Goal: Find specific page/section

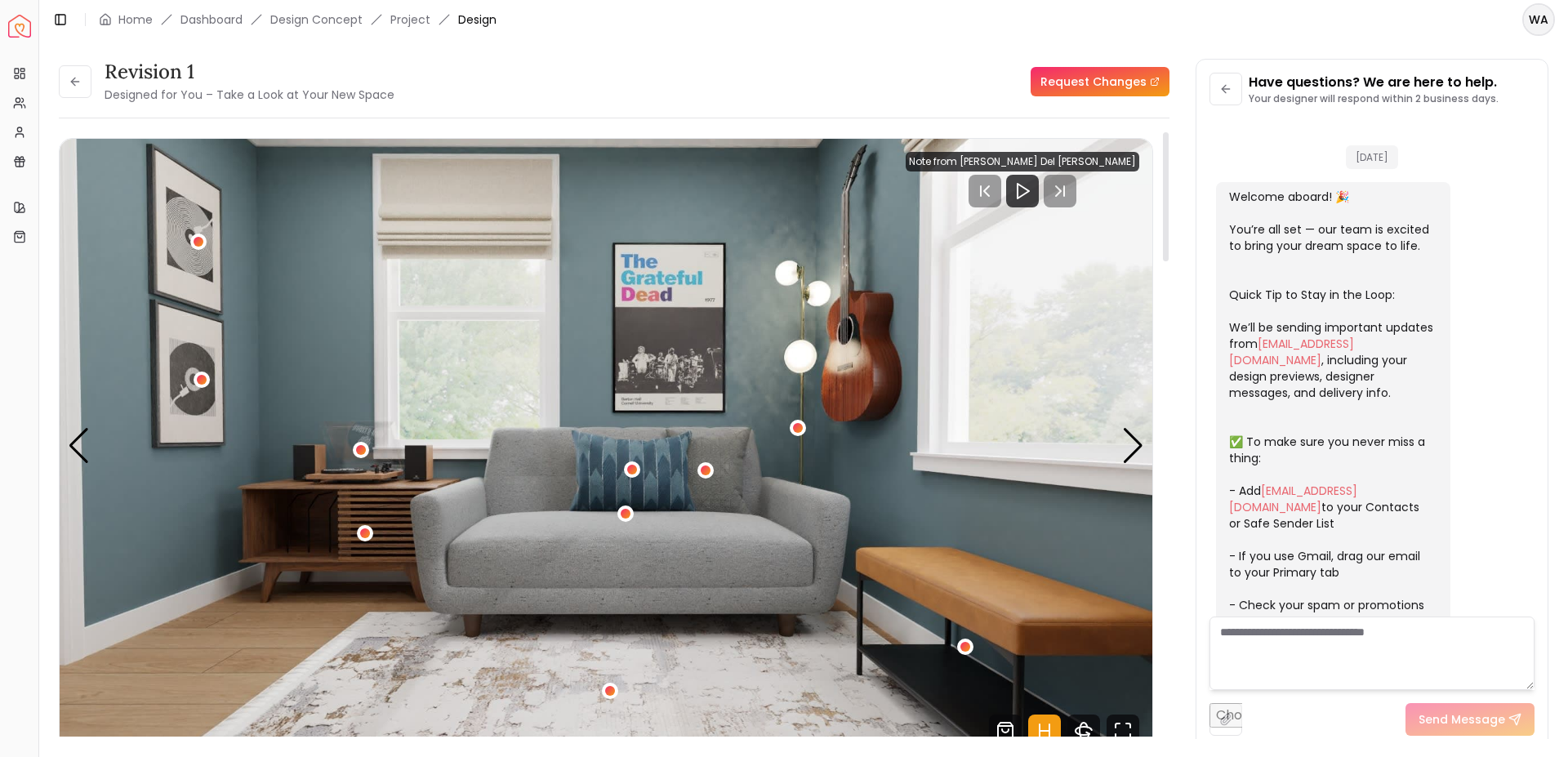
scroll to position [436, 0]
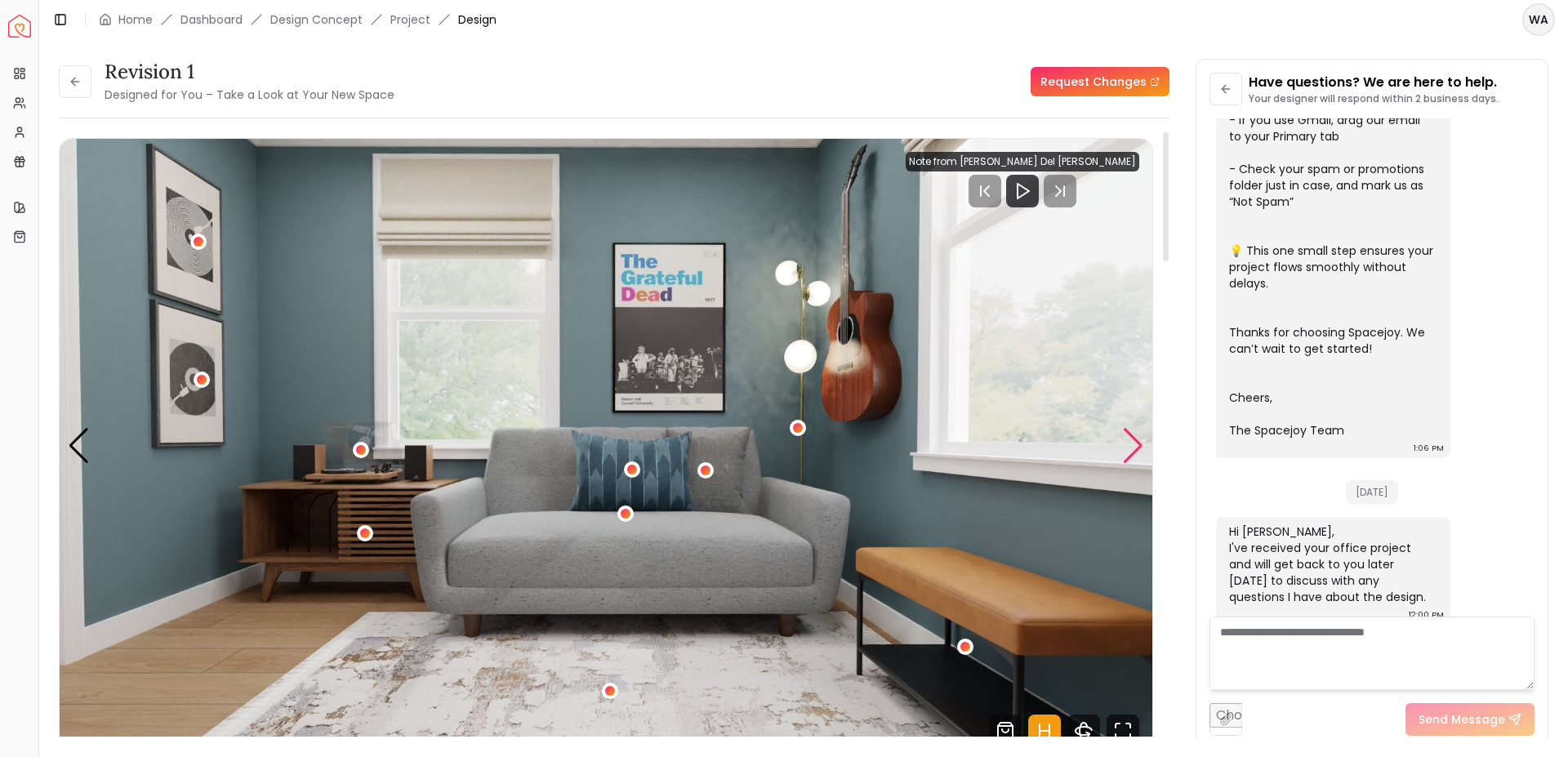
click at [1131, 454] on div "Next slide" at bounding box center [1133, 446] width 22 height 36
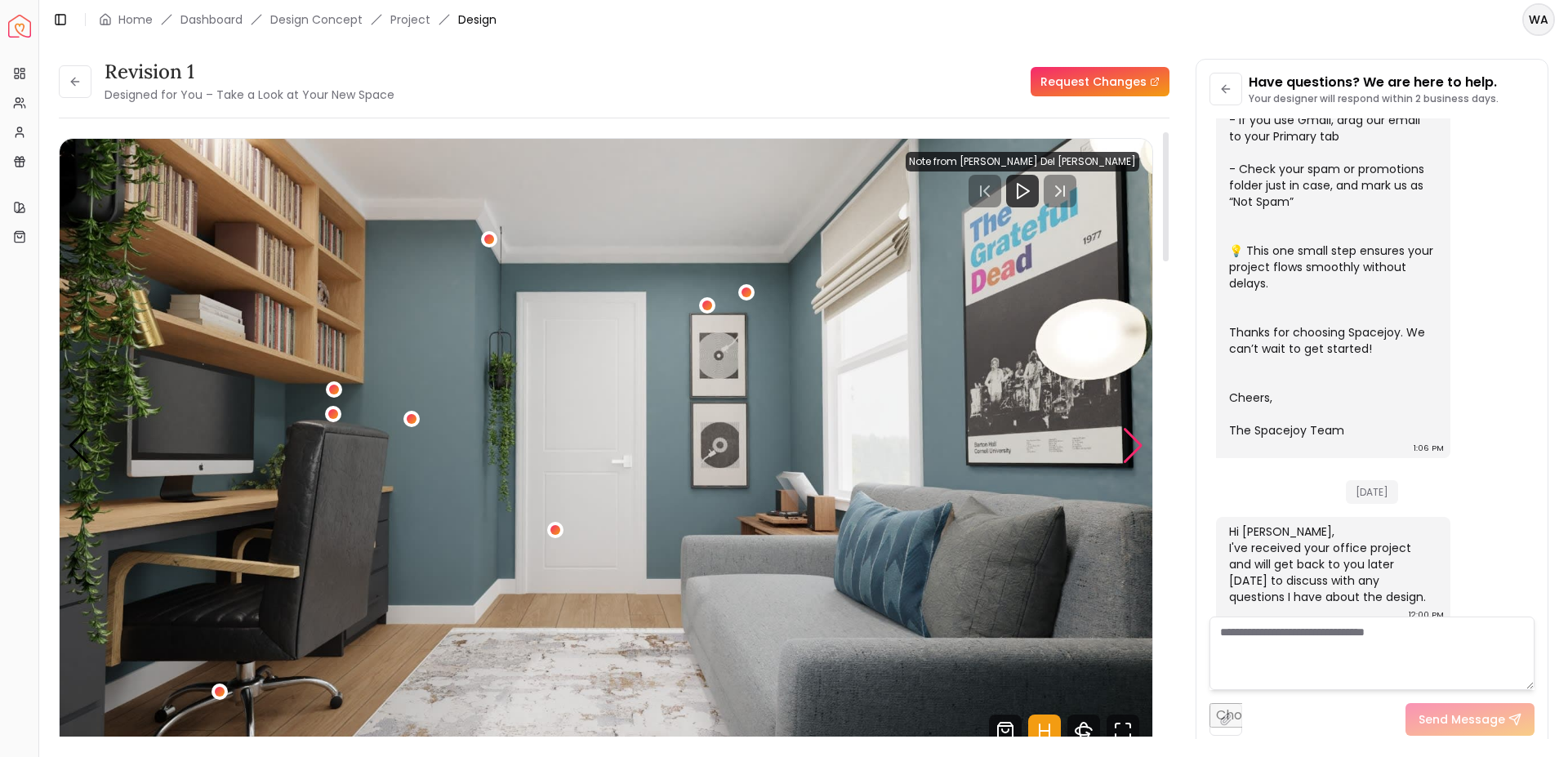
click at [1131, 454] on div "Next slide" at bounding box center [1133, 446] width 22 height 36
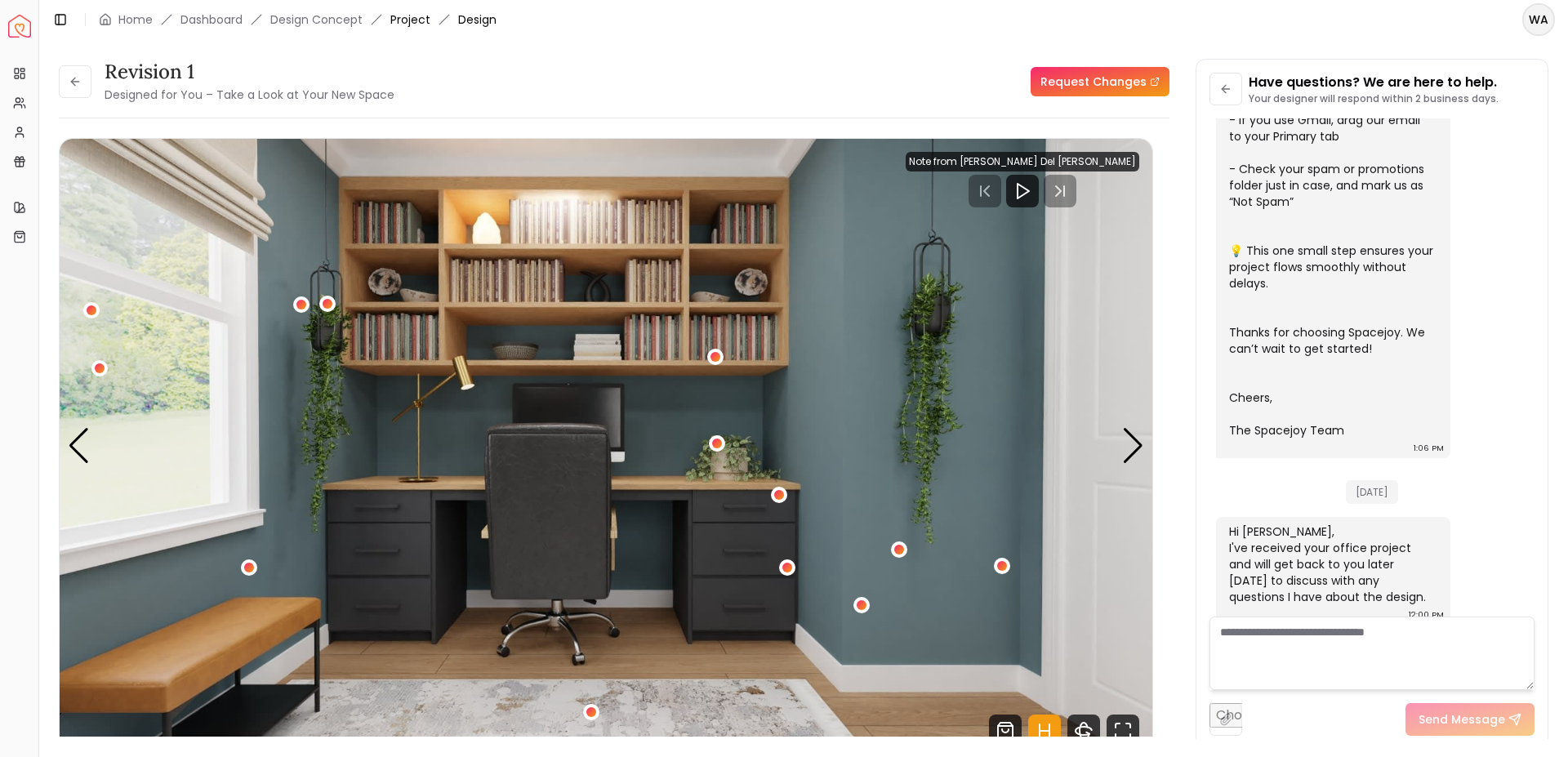
click at [413, 21] on link "Project" at bounding box center [410, 20] width 40 height 16
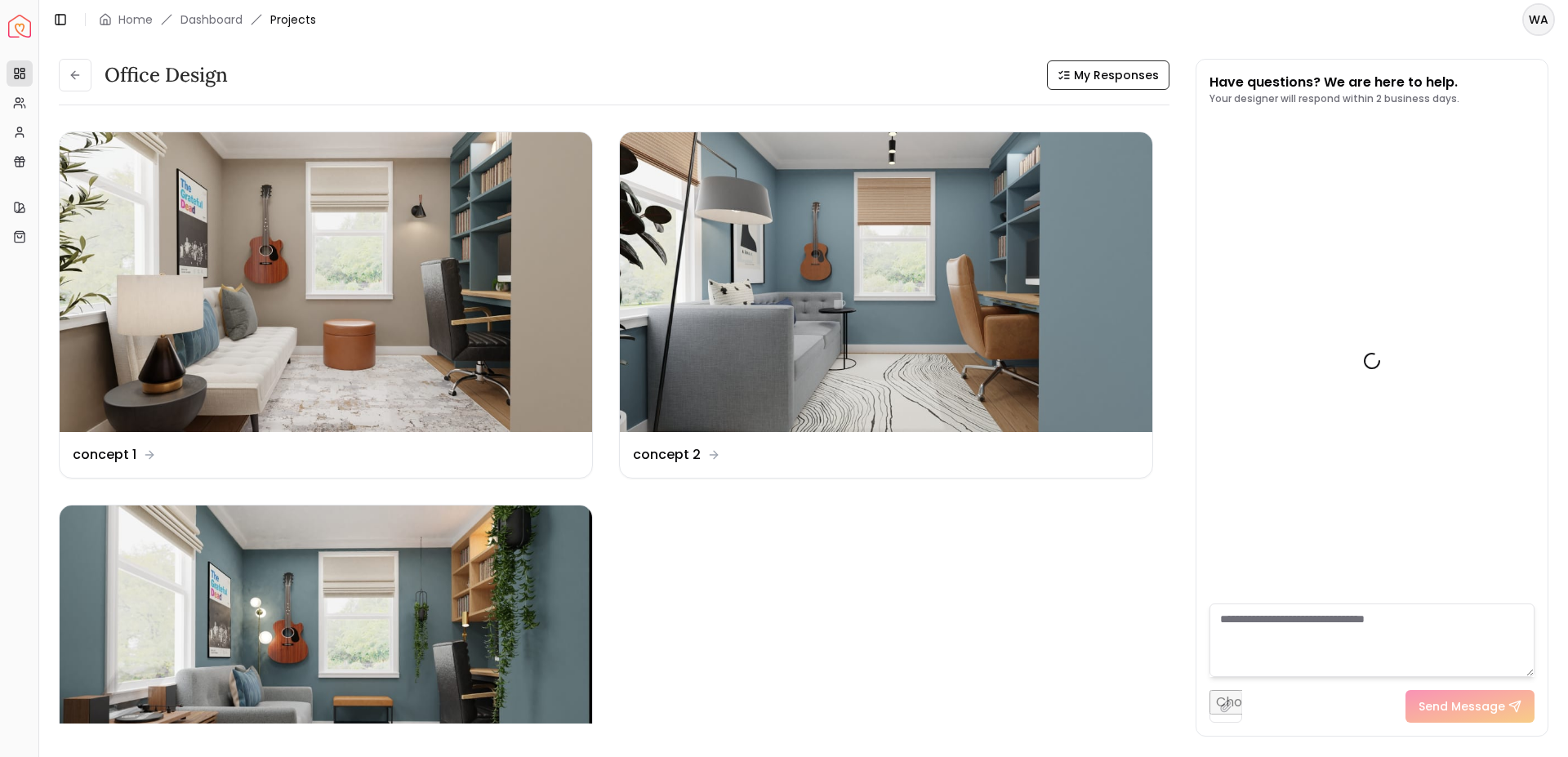
scroll to position [449, 0]
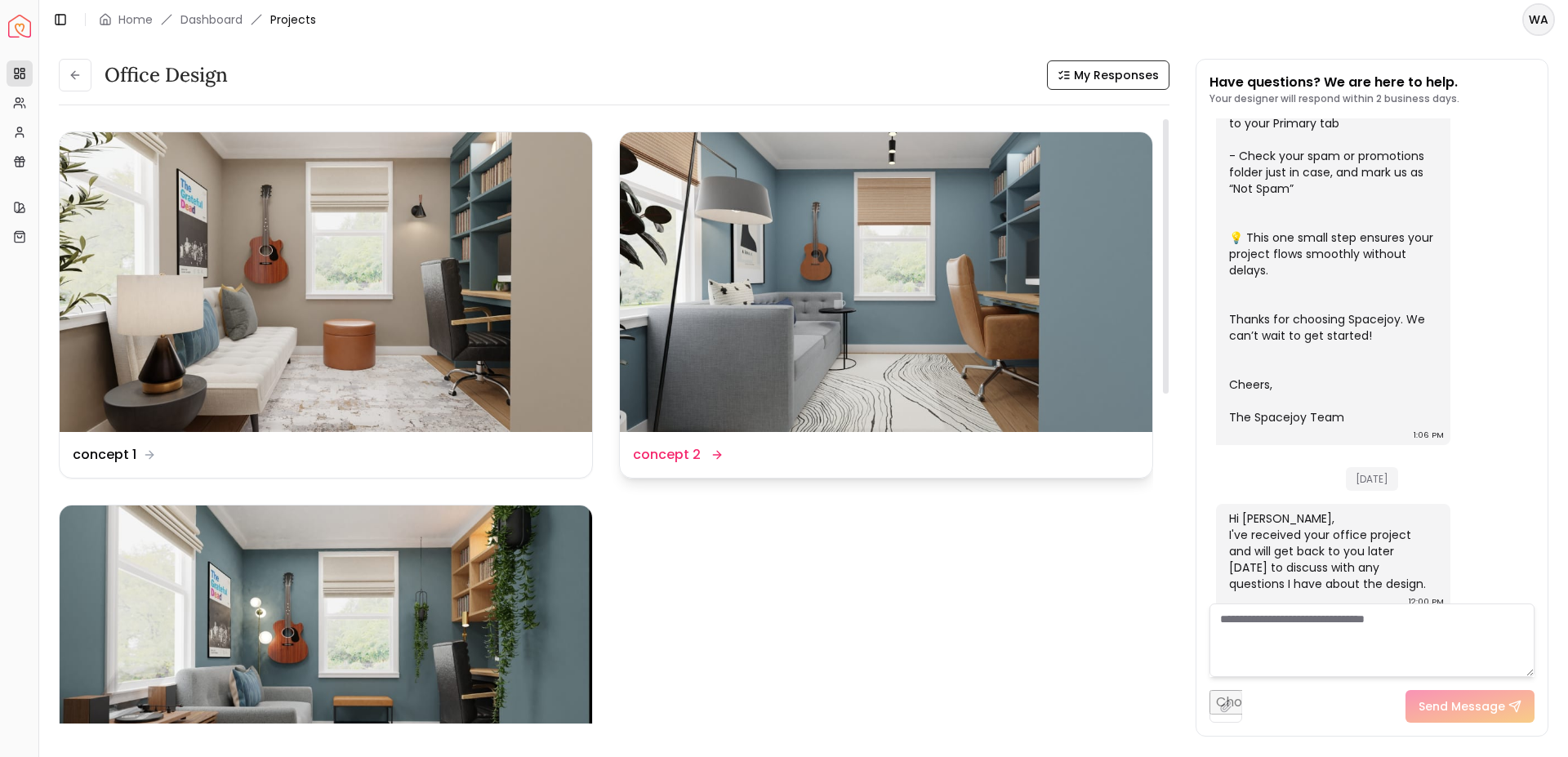
click at [999, 274] on img at bounding box center [886, 282] width 533 height 300
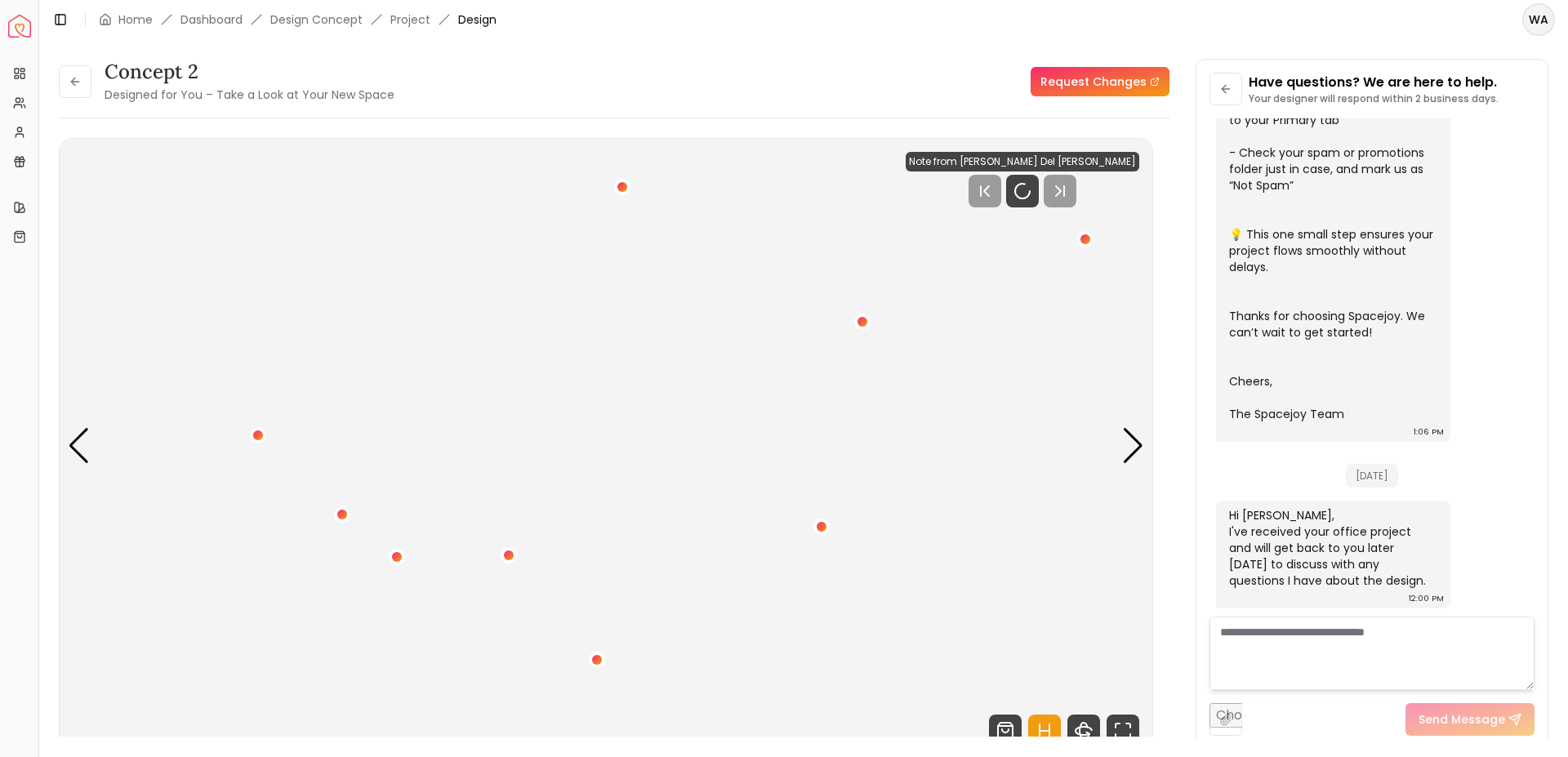
scroll to position [436, 0]
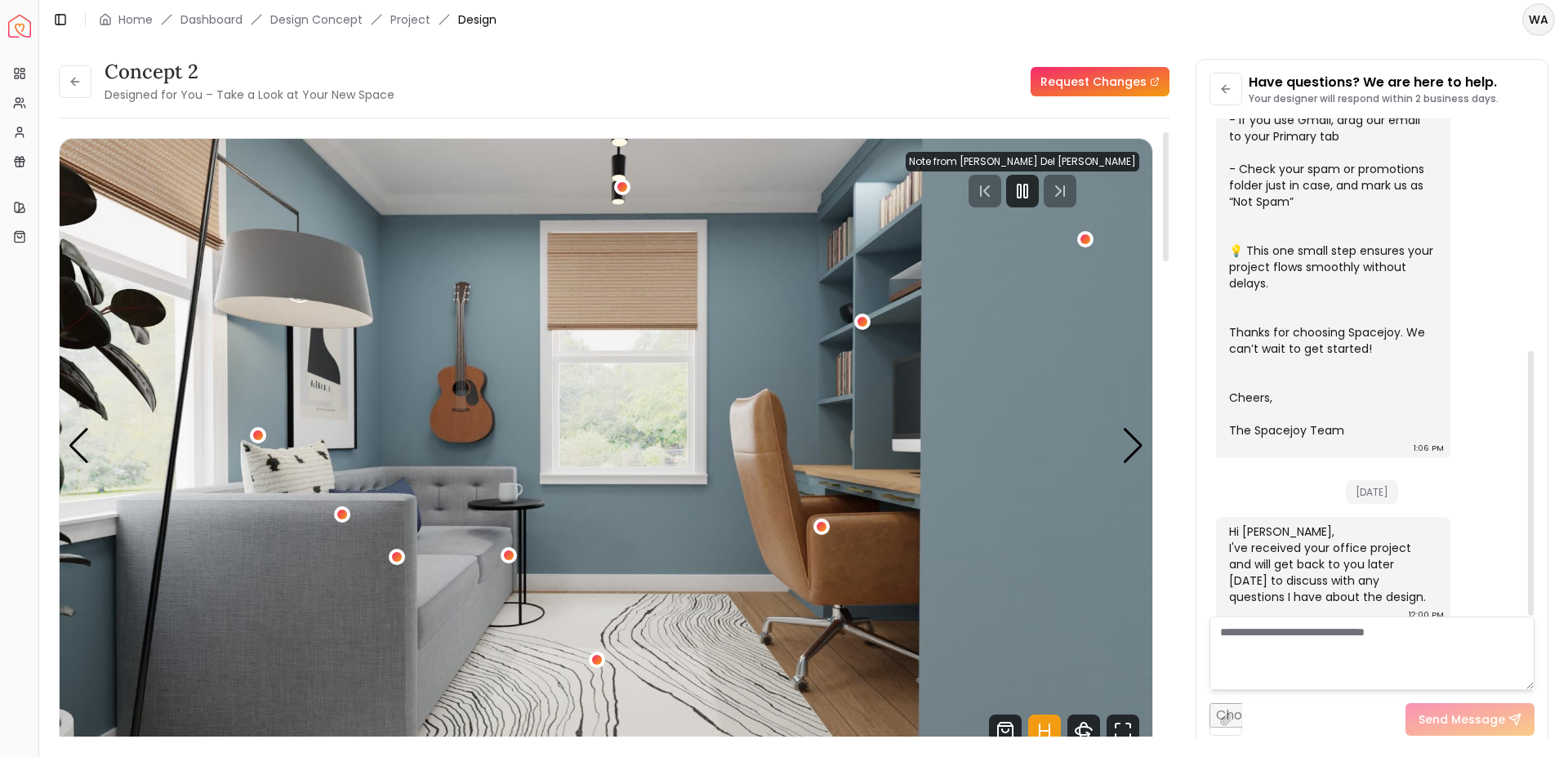
click at [1121, 433] on img "1 / 5" at bounding box center [606, 446] width 1093 height 615
click at [1124, 430] on div "Next slide" at bounding box center [1133, 446] width 22 height 36
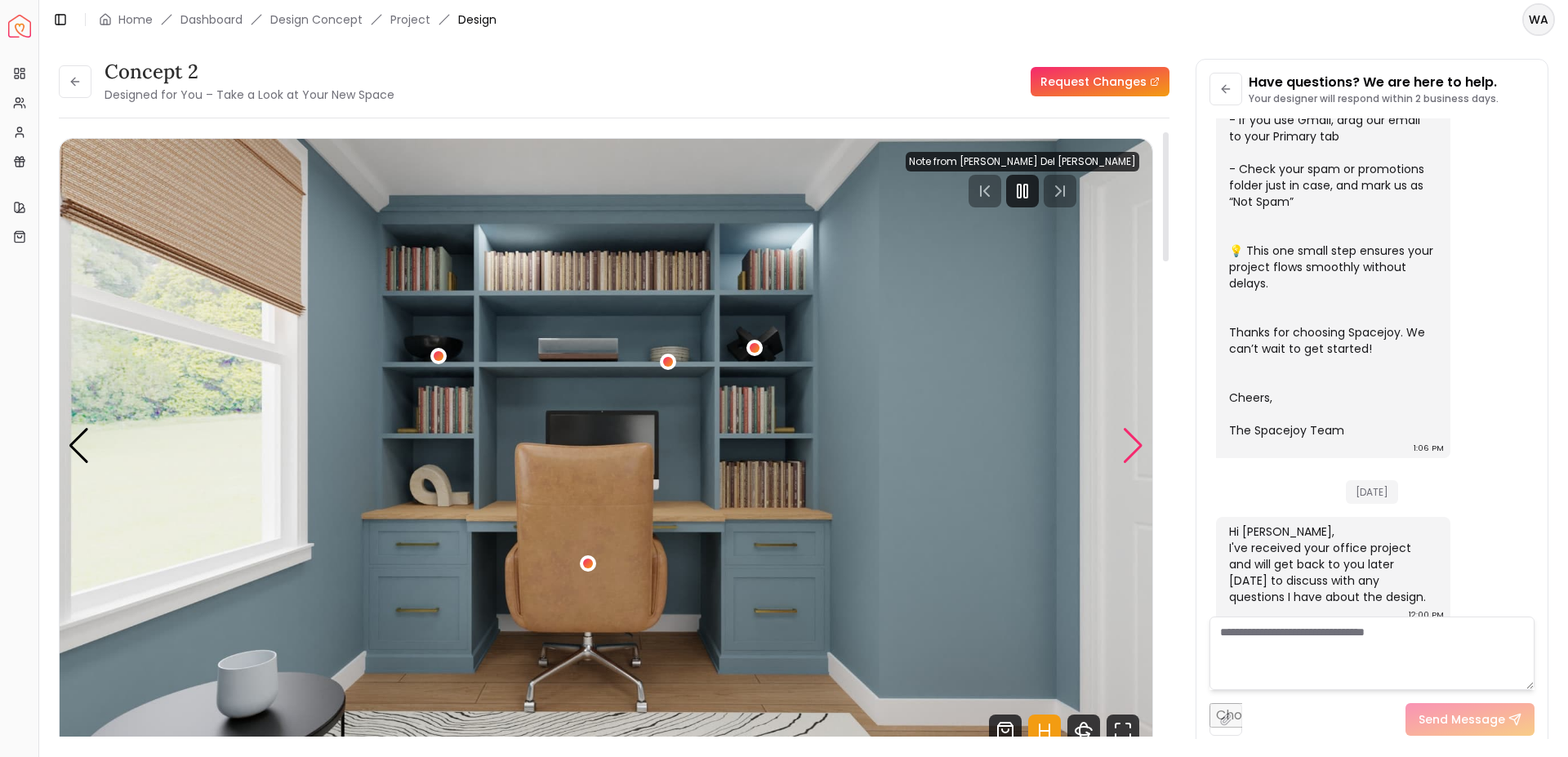
click at [1124, 430] on div "Next slide" at bounding box center [1133, 446] width 22 height 36
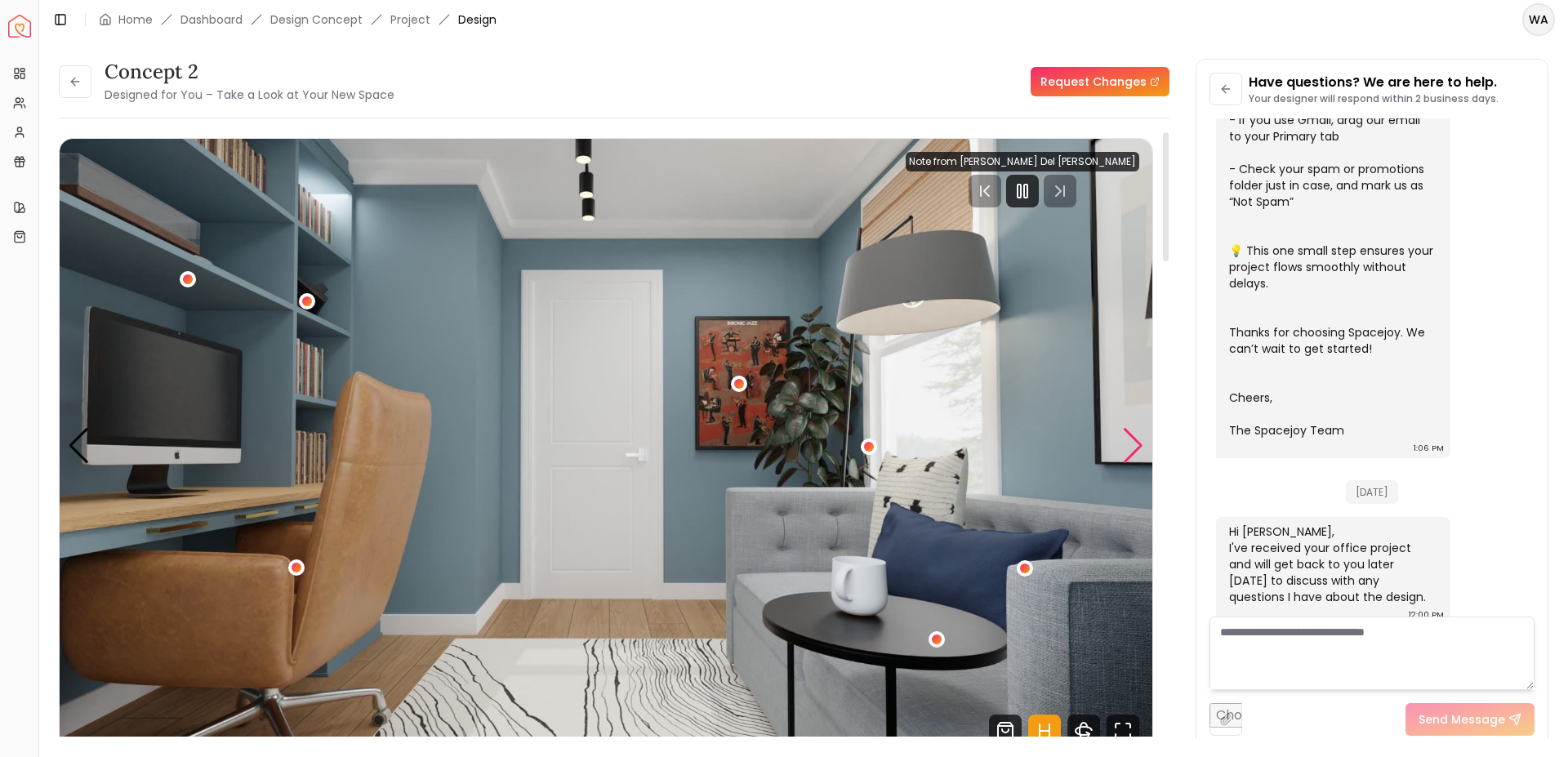
click at [1124, 430] on div "Next slide" at bounding box center [1133, 446] width 22 height 36
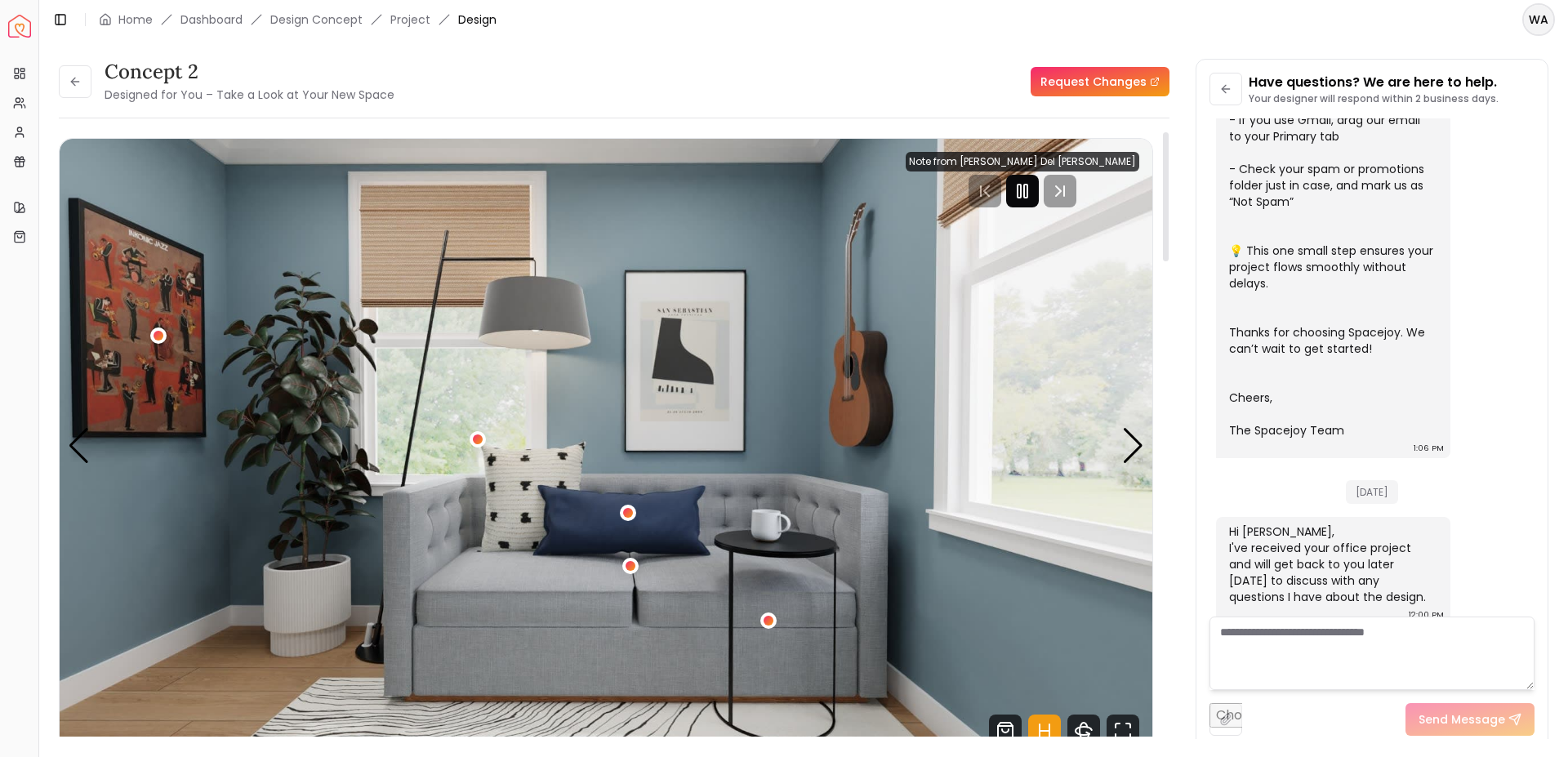
click at [1032, 183] on icon "Pause" at bounding box center [1023, 191] width 20 height 20
click at [1136, 441] on div "Next slide" at bounding box center [1133, 446] width 22 height 36
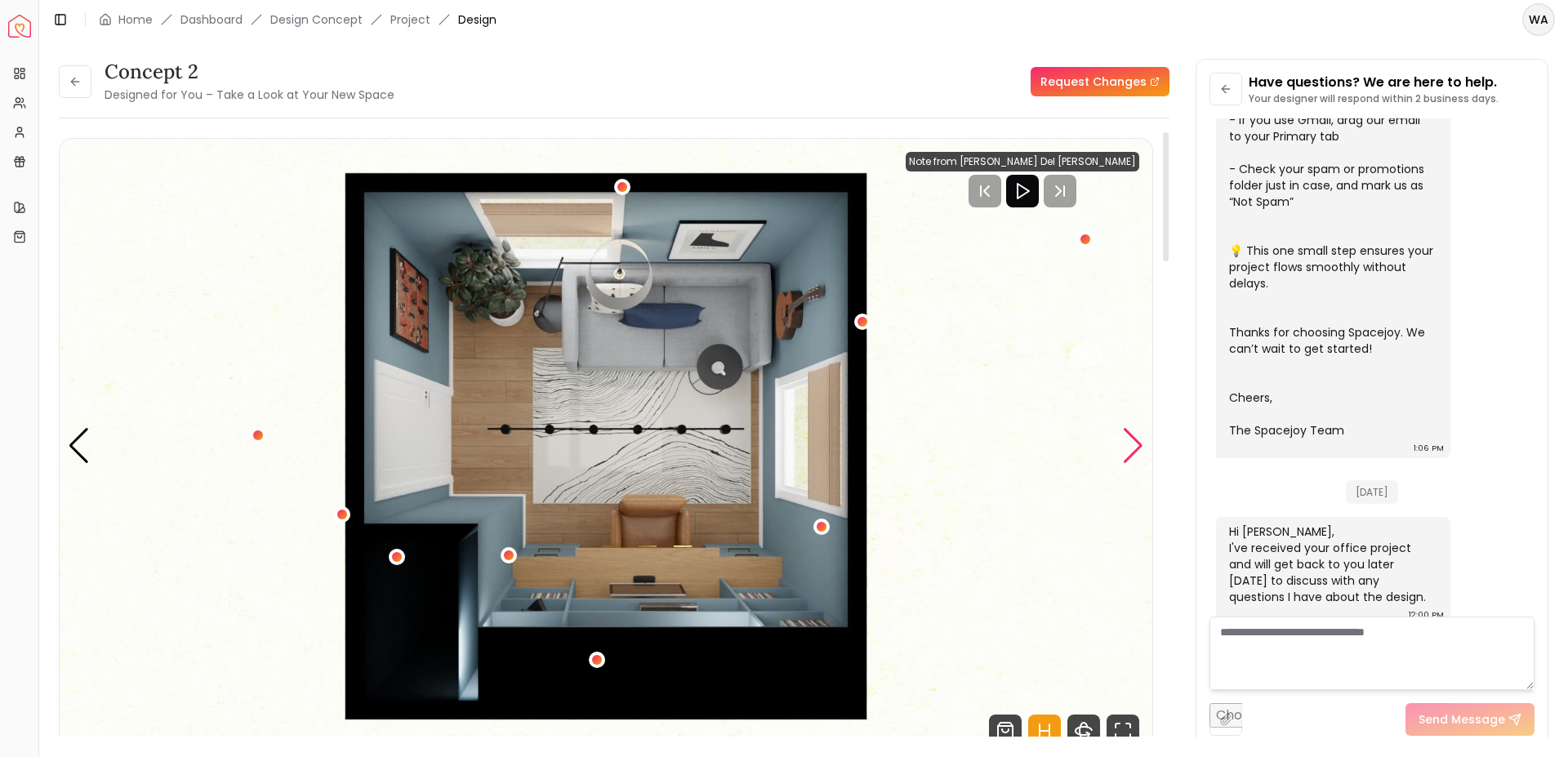
click at [1136, 449] on div "Next slide" at bounding box center [1133, 446] width 22 height 36
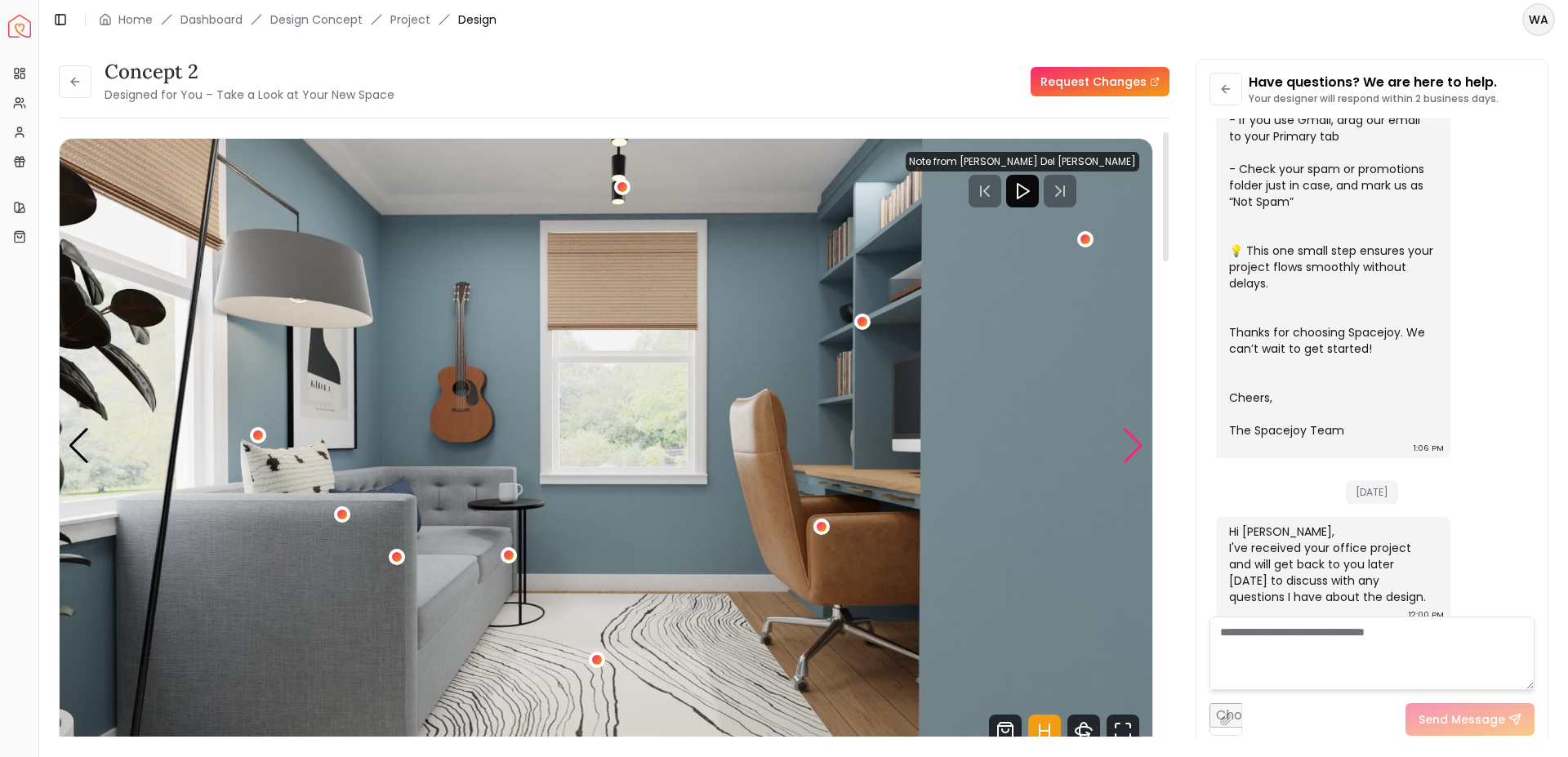
click at [1136, 449] on div "Next slide" at bounding box center [1133, 446] width 22 height 36
